Goal: Task Accomplishment & Management: Use online tool/utility

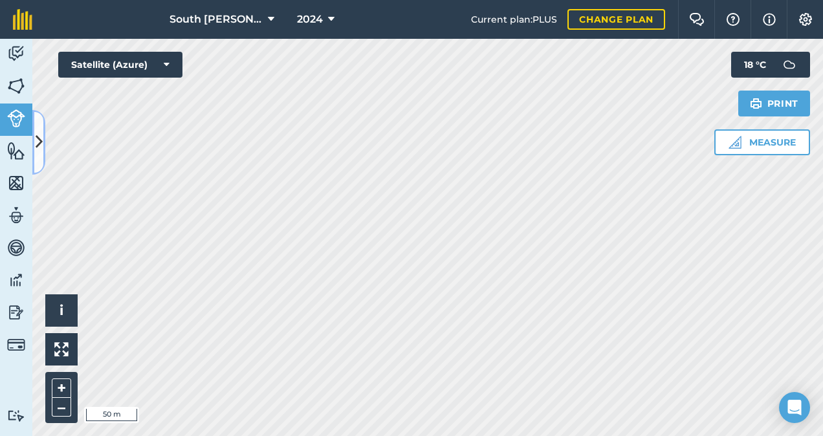
click at [36, 141] on icon at bounding box center [39, 142] width 7 height 23
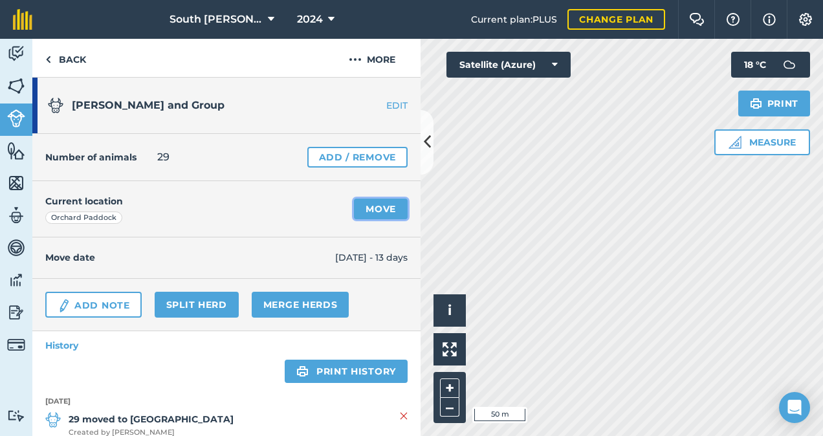
click at [377, 209] on link "Move" at bounding box center [381, 209] width 54 height 21
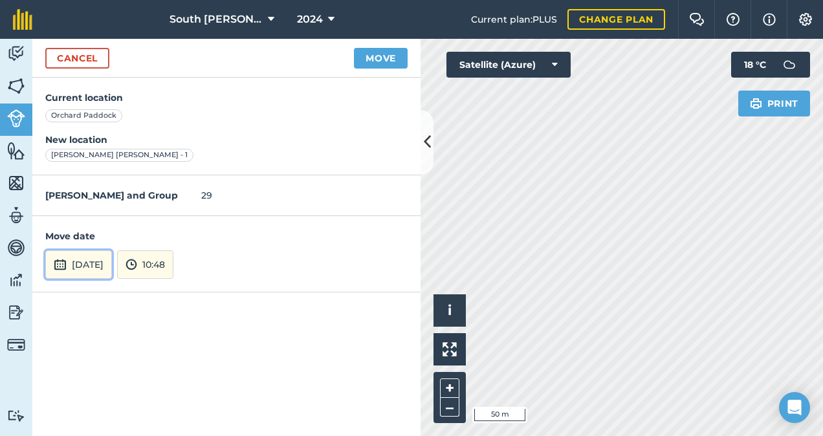
click at [112, 261] on button "[DATE]" at bounding box center [78, 264] width 67 height 28
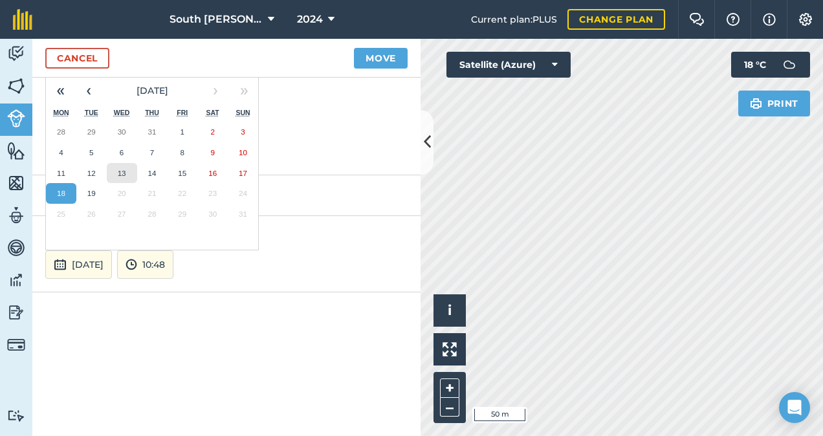
click at [126, 173] on abbr "13" at bounding box center [122, 173] width 8 height 8
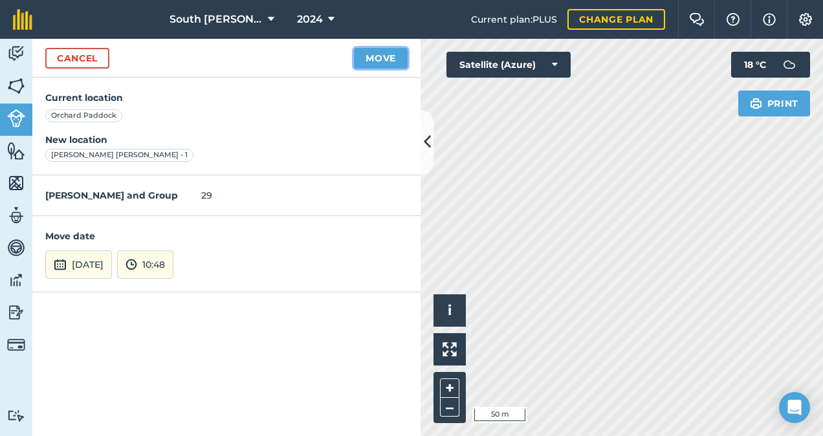
click at [379, 61] on button "Move" at bounding box center [381, 58] width 54 height 21
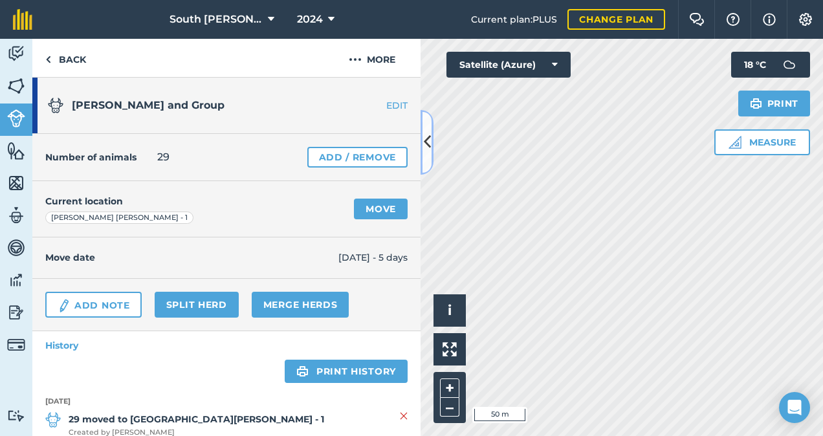
click at [430, 148] on icon at bounding box center [427, 142] width 7 height 23
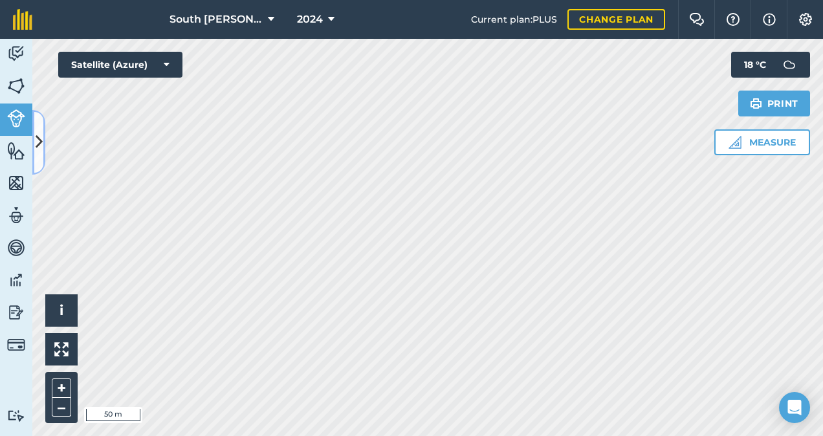
click at [44, 149] on button at bounding box center [38, 142] width 13 height 65
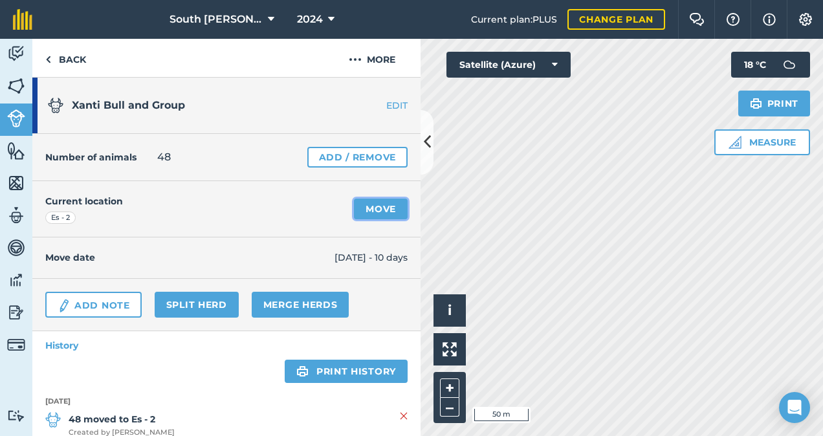
click at [375, 210] on link "Move" at bounding box center [381, 209] width 54 height 21
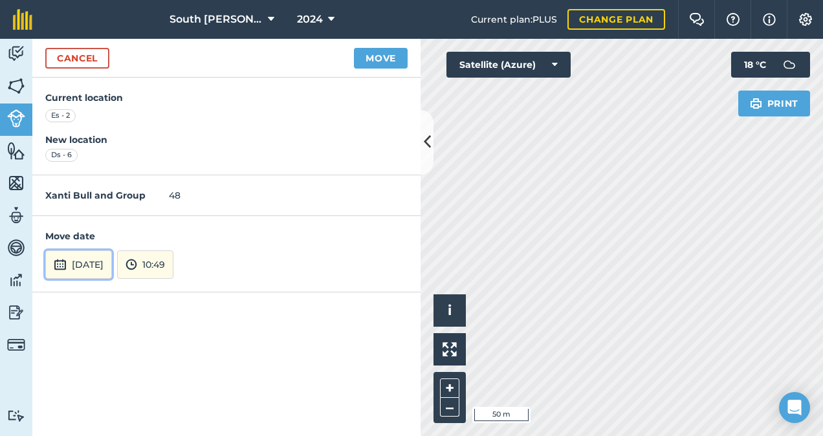
click at [112, 268] on button "[DATE]" at bounding box center [78, 264] width 67 height 28
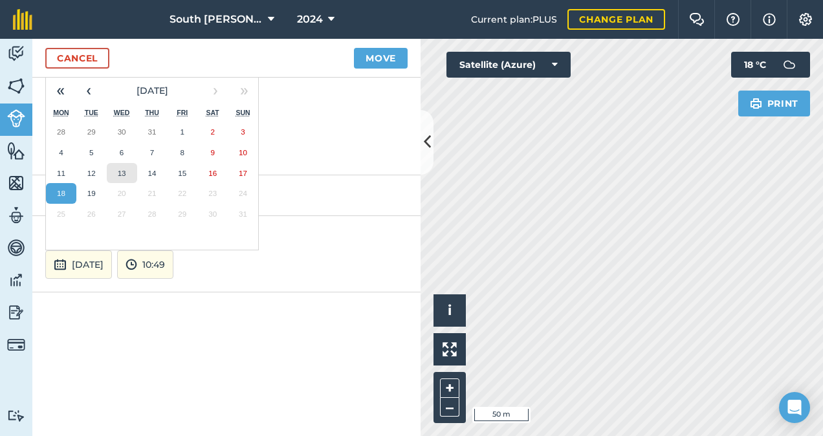
click at [120, 169] on abbr "13" at bounding box center [122, 173] width 8 height 8
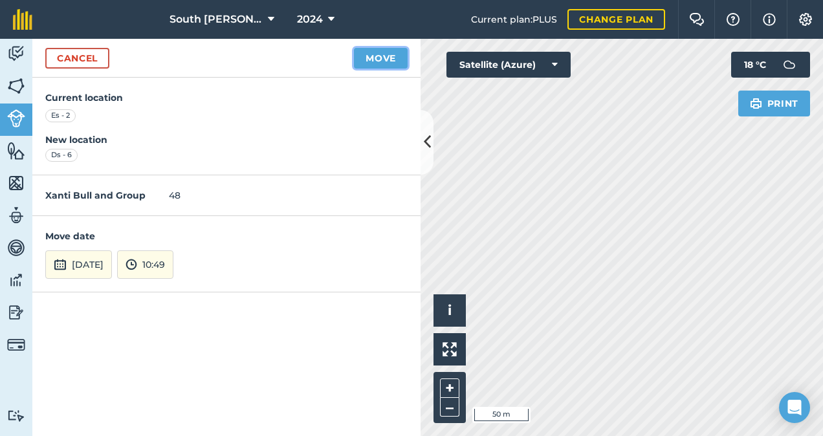
click at [384, 64] on button "Move" at bounding box center [381, 58] width 54 height 21
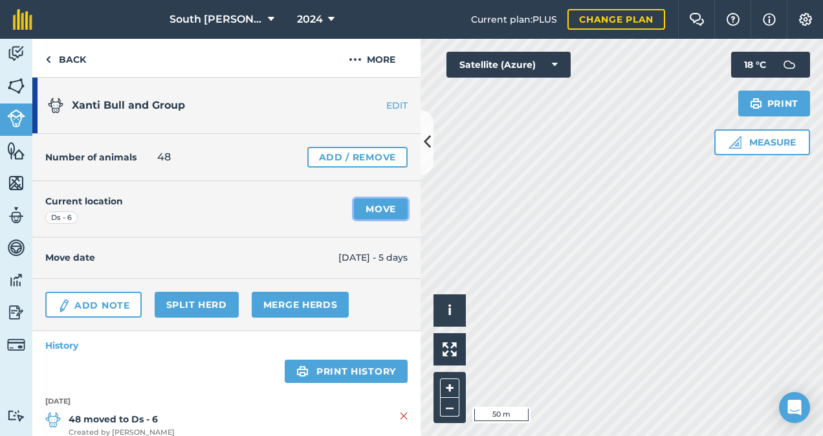
click at [361, 212] on link "Move" at bounding box center [381, 209] width 54 height 21
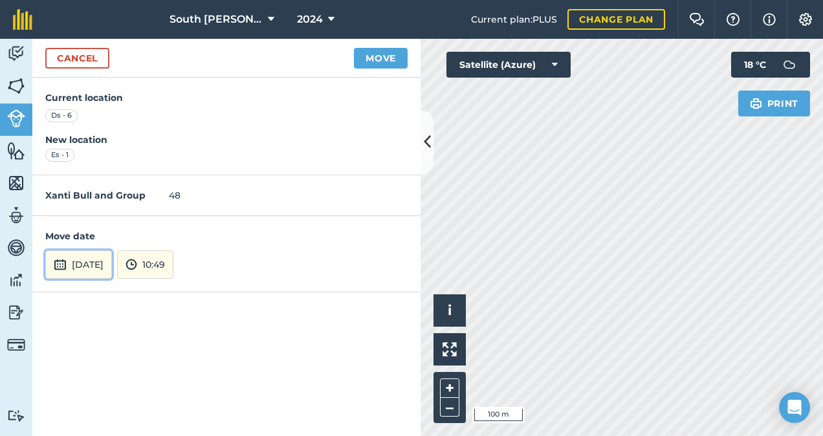
click at [89, 257] on button "[DATE]" at bounding box center [78, 264] width 67 height 28
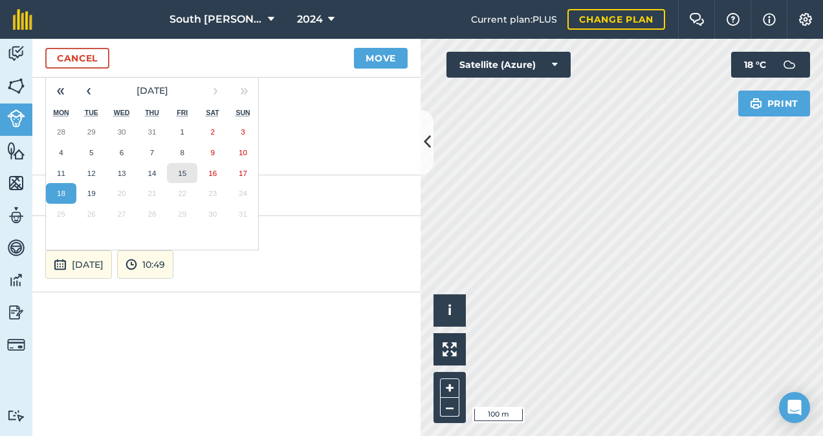
click at [184, 173] on abbr "15" at bounding box center [182, 173] width 8 height 8
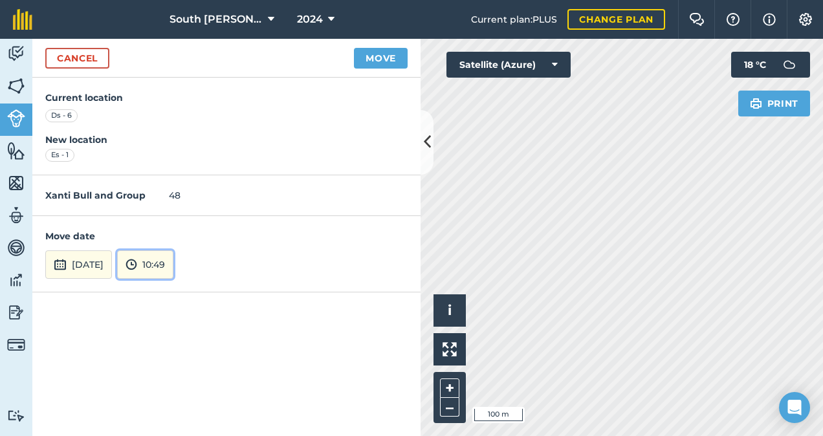
click at [173, 267] on button "10:49" at bounding box center [145, 264] width 56 height 28
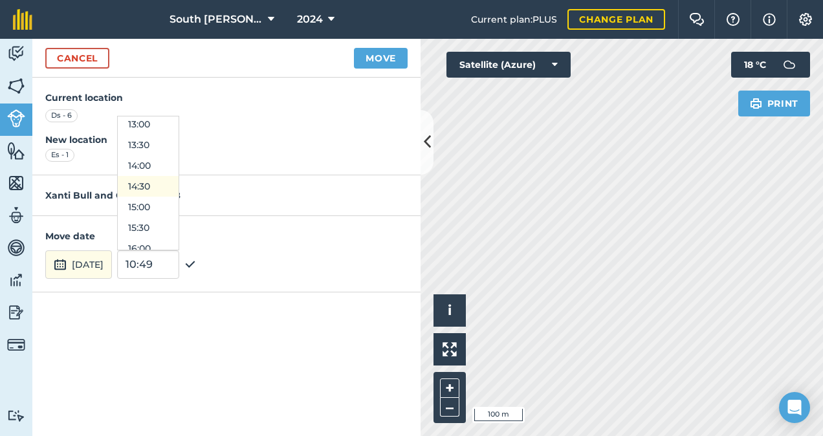
scroll to position [523, 0]
click at [179, 202] on button "14:30" at bounding box center [148, 204] width 61 height 21
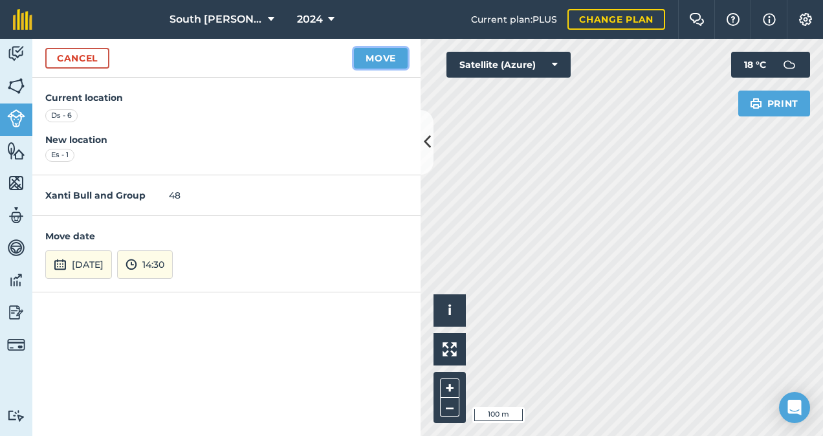
click at [383, 57] on button "Move" at bounding box center [381, 58] width 54 height 21
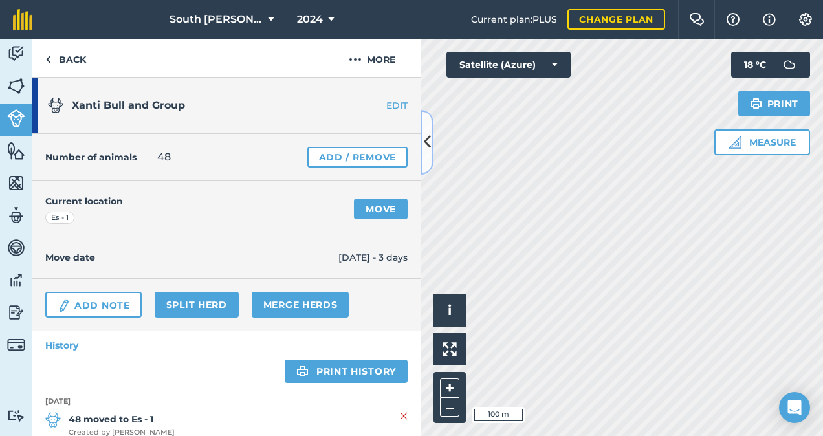
click at [427, 135] on icon at bounding box center [427, 142] width 7 height 23
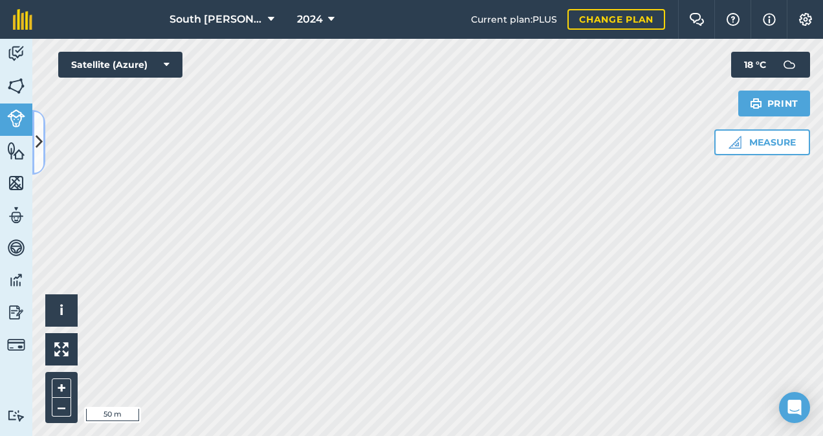
click at [39, 141] on icon at bounding box center [39, 142] width 7 height 23
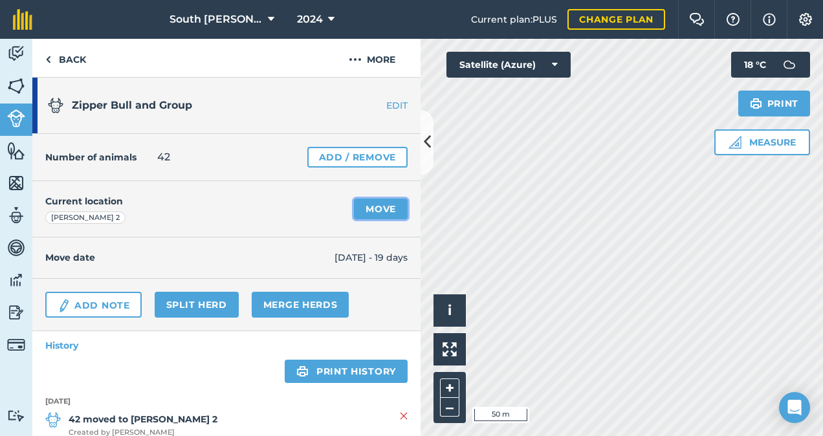
click at [373, 207] on link "Move" at bounding box center [381, 209] width 54 height 21
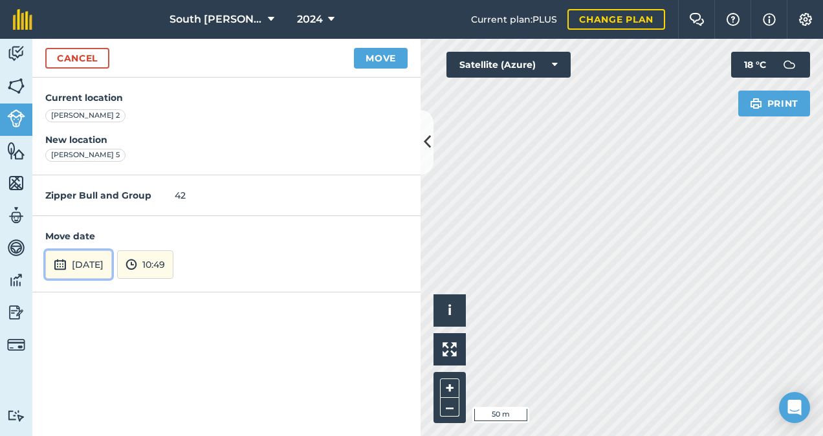
click at [112, 270] on button "[DATE]" at bounding box center [78, 264] width 67 height 28
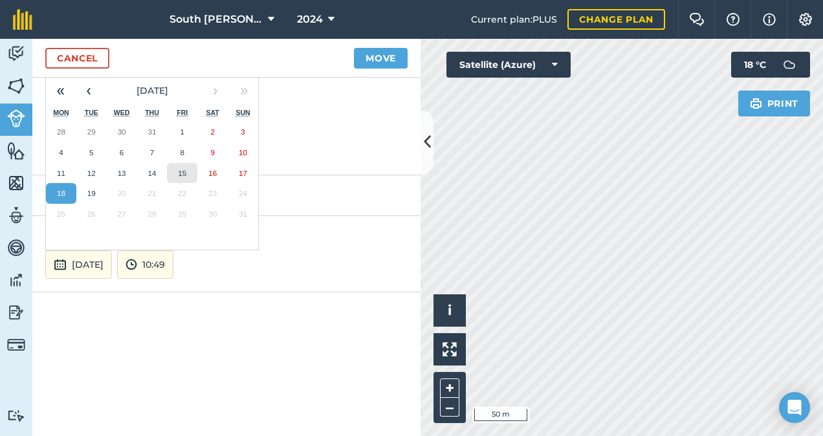
click at [182, 174] on abbr "15" at bounding box center [182, 173] width 8 height 8
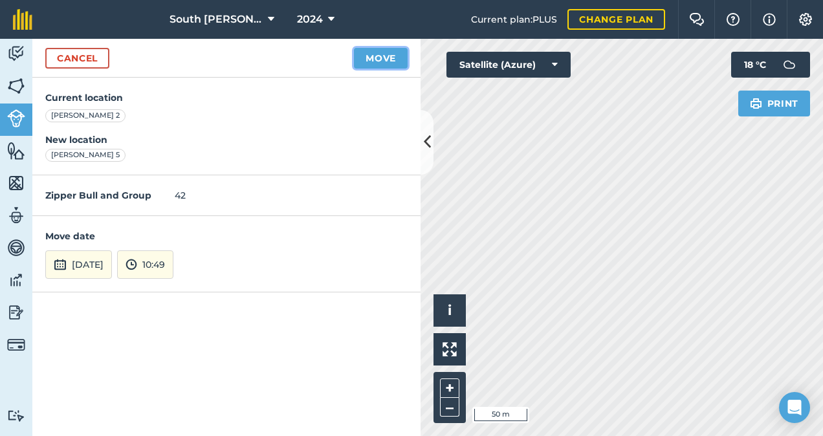
click at [393, 57] on button "Move" at bounding box center [381, 58] width 54 height 21
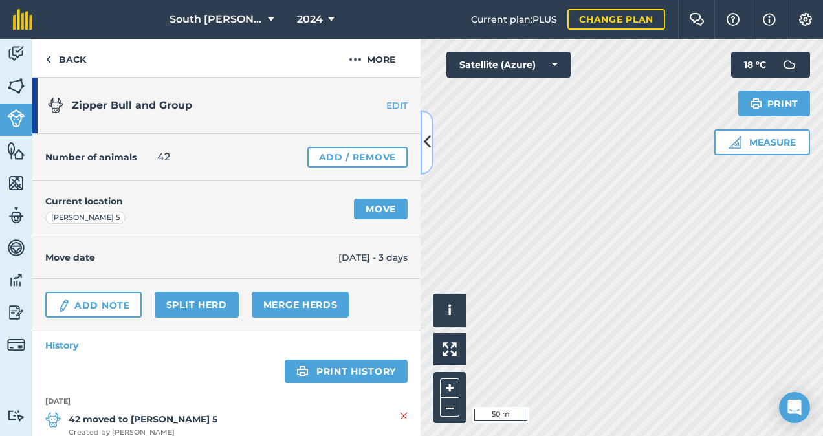
click at [426, 149] on icon at bounding box center [427, 142] width 7 height 23
